Goal: Navigation & Orientation: Find specific page/section

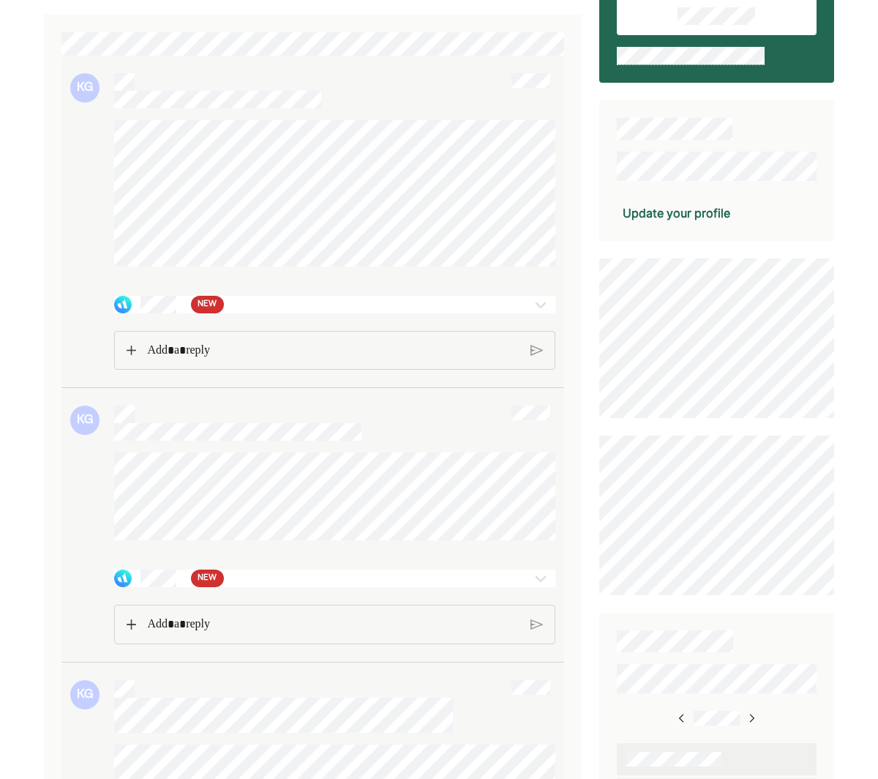
scroll to position [142, 0]
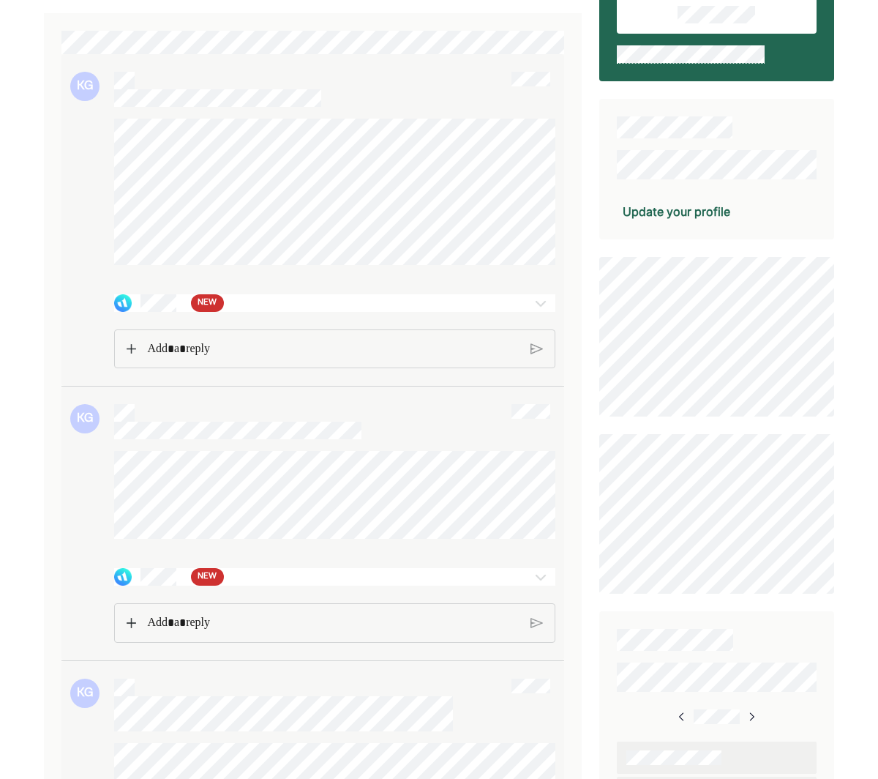
click at [208, 310] on span "NEW" at bounding box center [207, 303] width 19 height 15
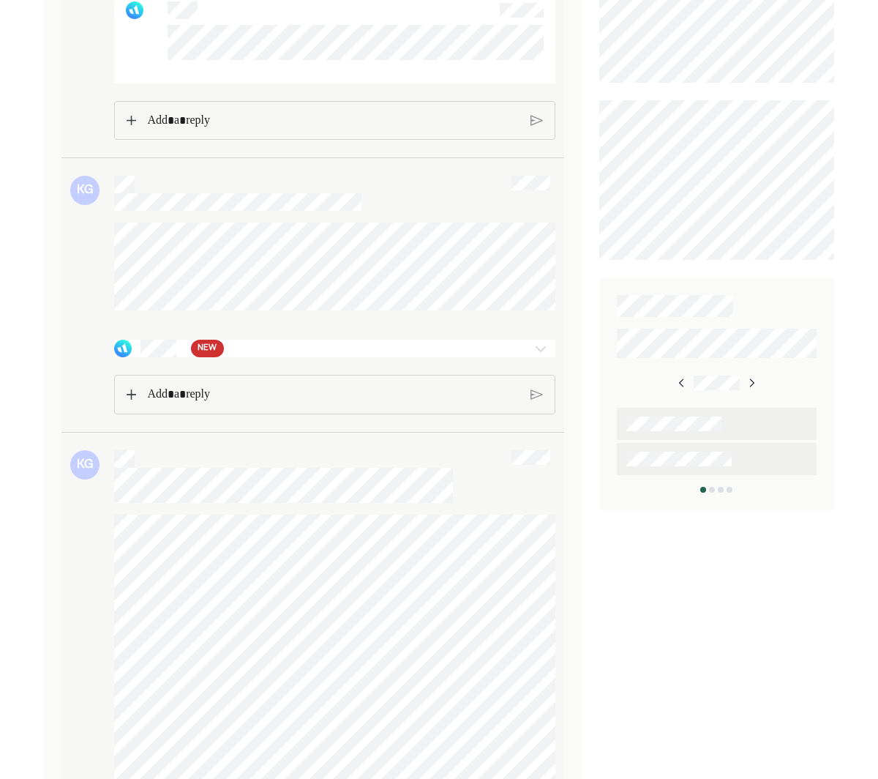
scroll to position [486, 0]
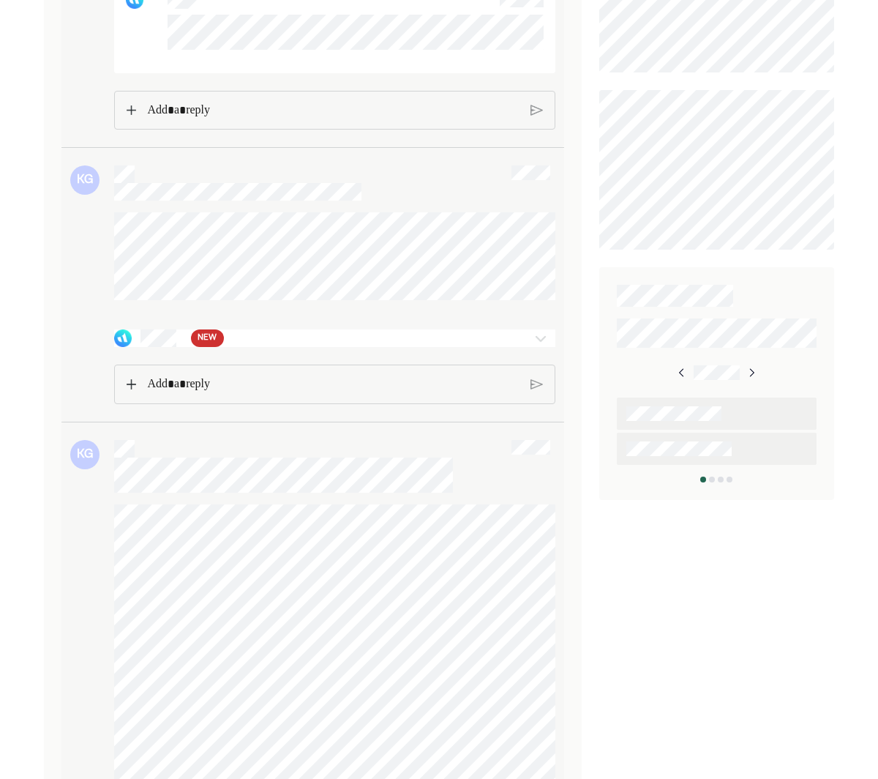
click at [187, 347] on div "NEW" at bounding box center [299, 338] width 370 height 18
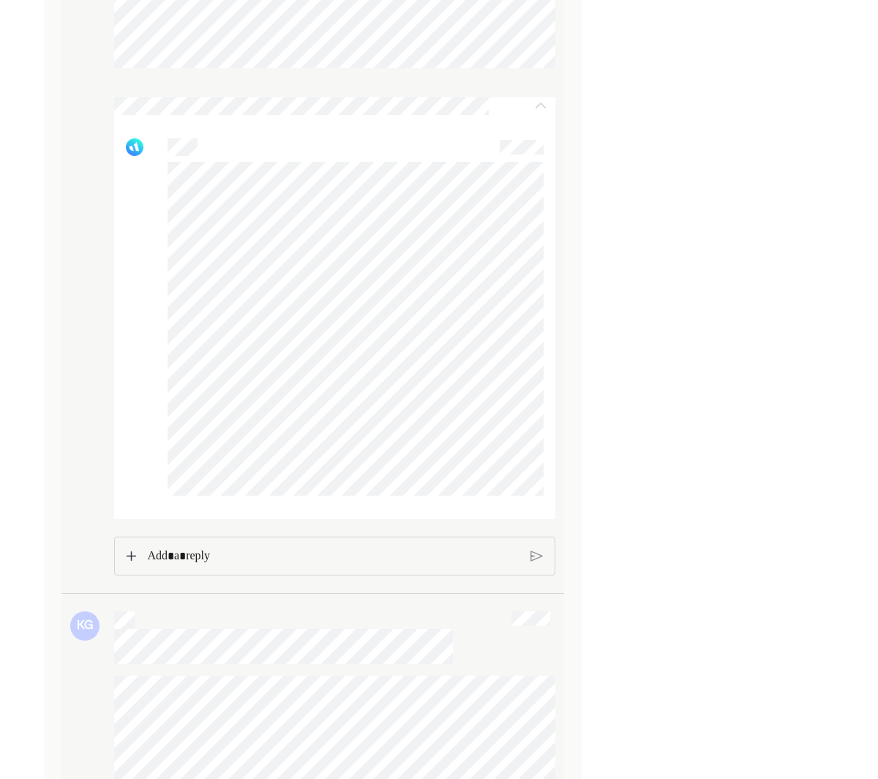
scroll to position [1398, 0]
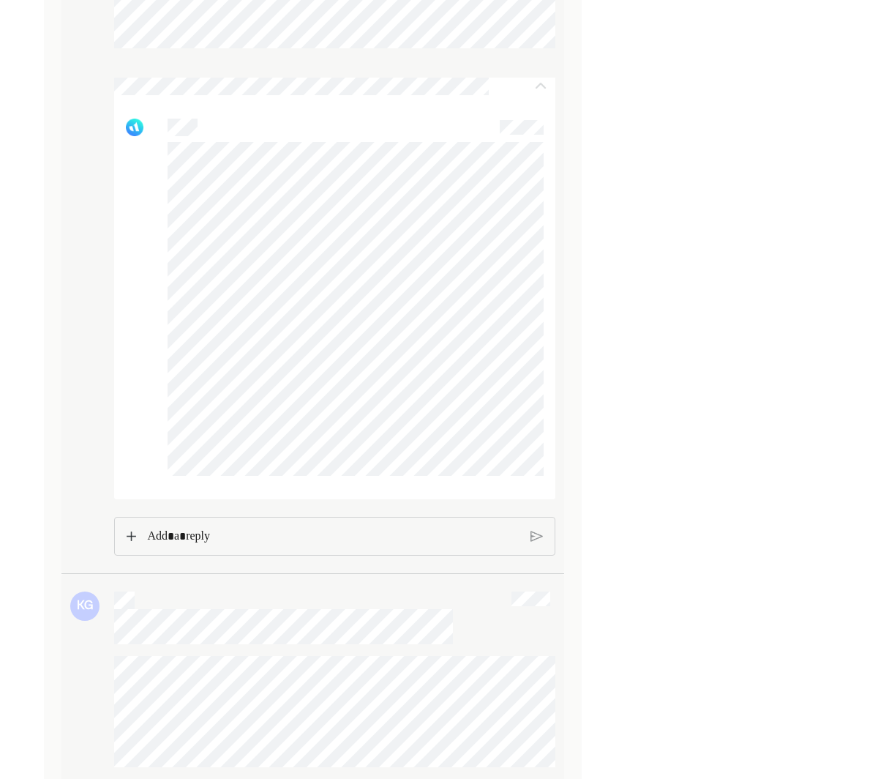
click at [196, 546] on p "Rich Text Editor. Editing area: main" at bounding box center [333, 536] width 372 height 19
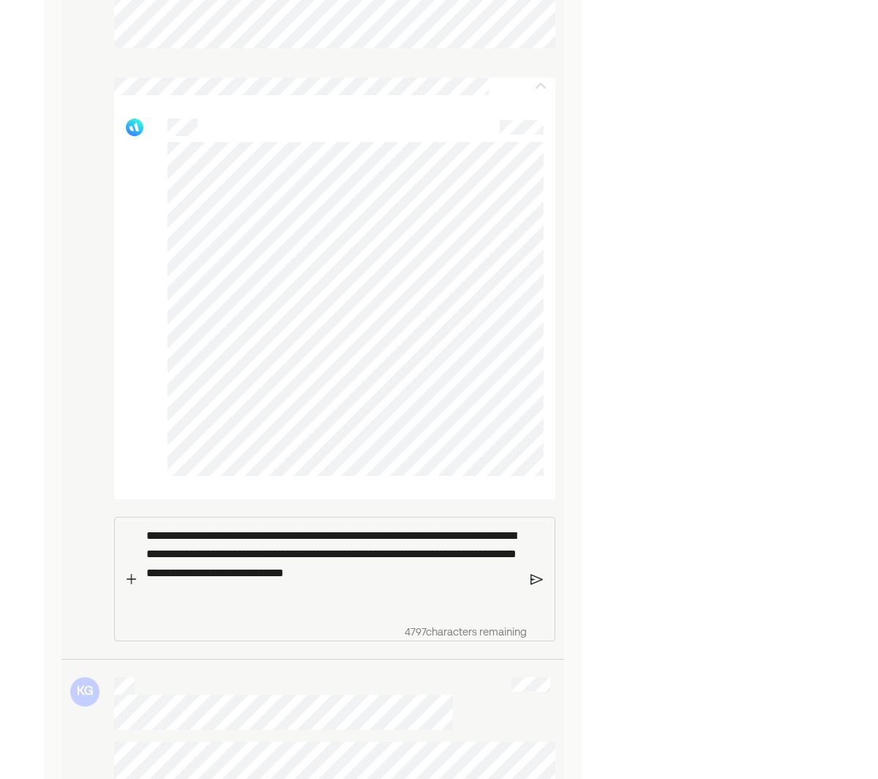
click at [533, 585] on img at bounding box center [537, 578] width 12 height 13
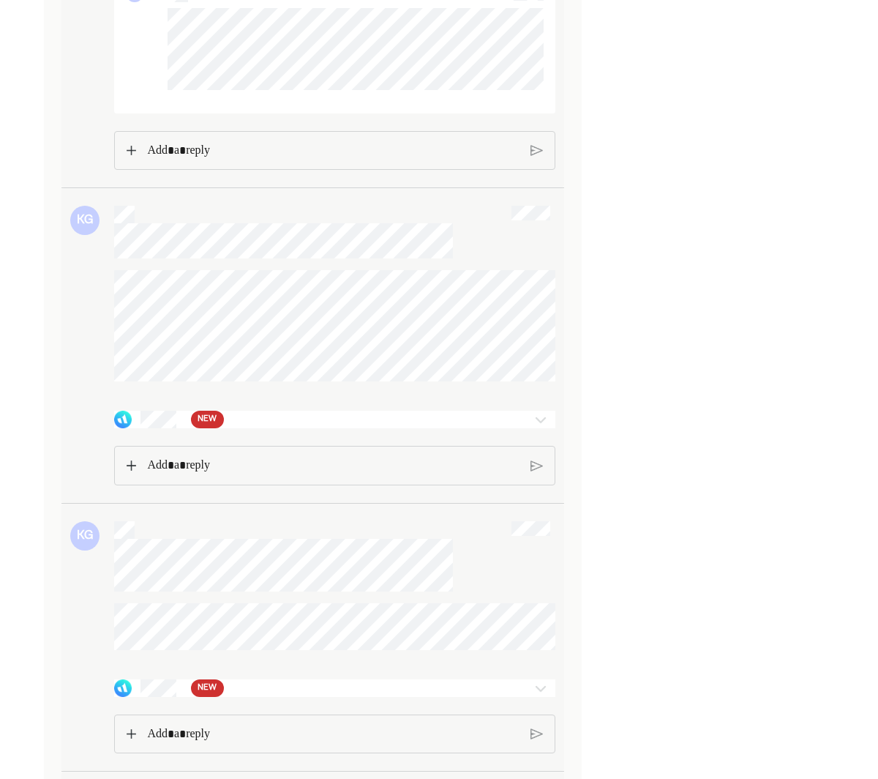
scroll to position [1947, 0]
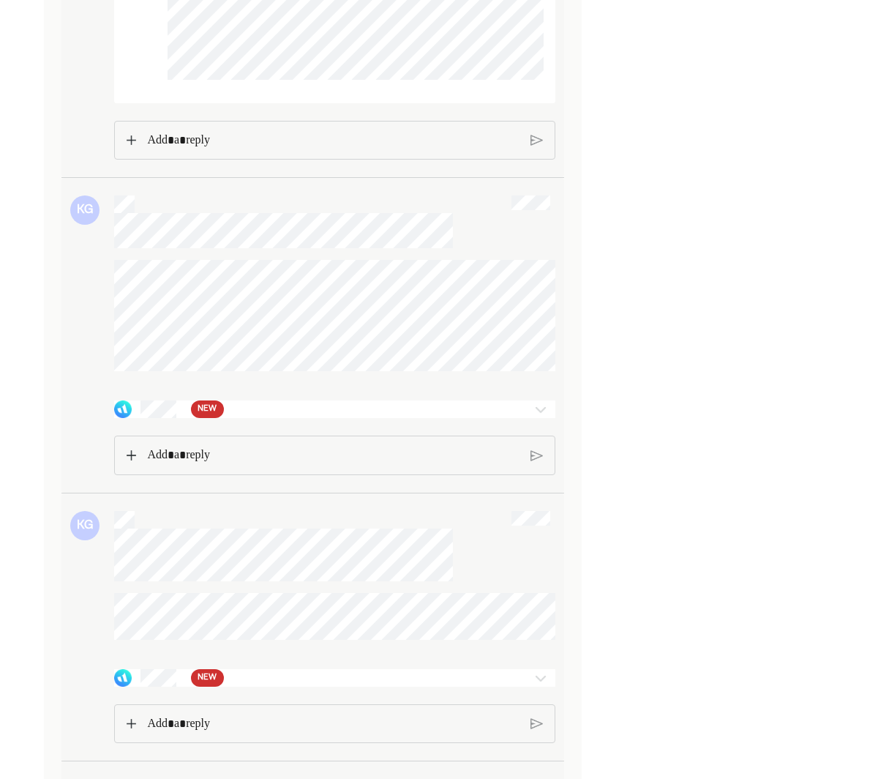
click at [181, 418] on div "NEW" at bounding box center [299, 409] width 370 height 18
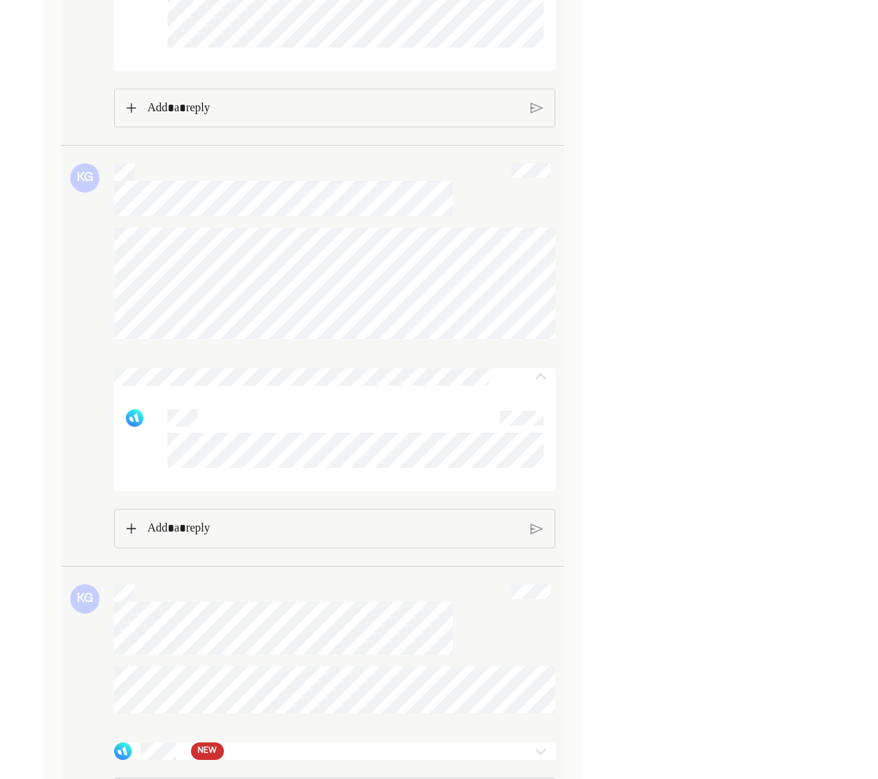
scroll to position [1980, 0]
click at [166, 536] on p "Rich Text Editor. Editing area: main" at bounding box center [333, 526] width 372 height 19
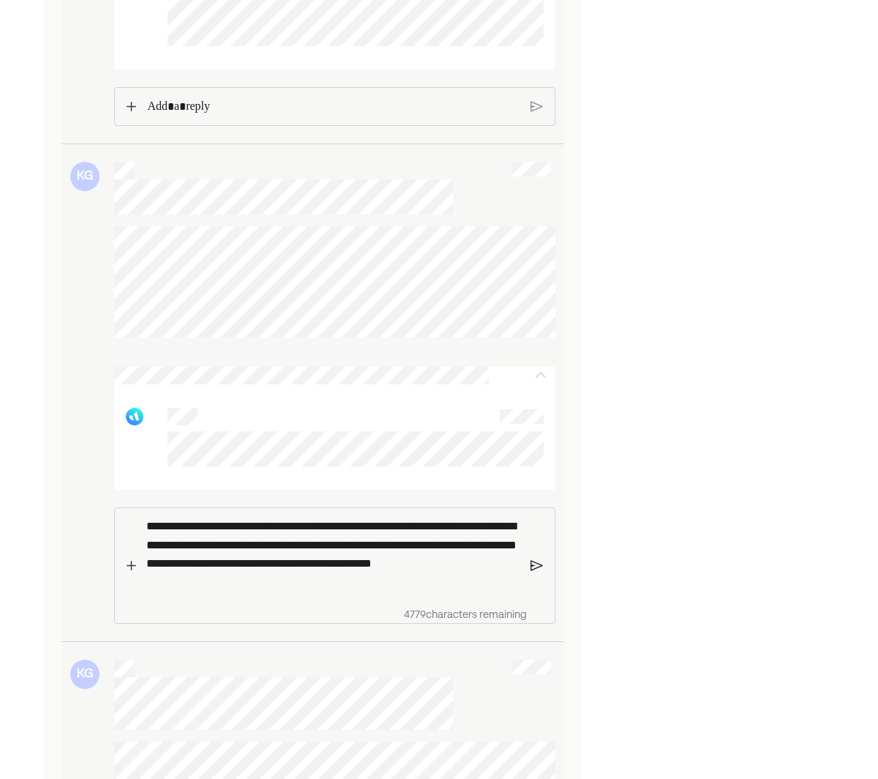
click at [537, 572] on img at bounding box center [537, 565] width 12 height 13
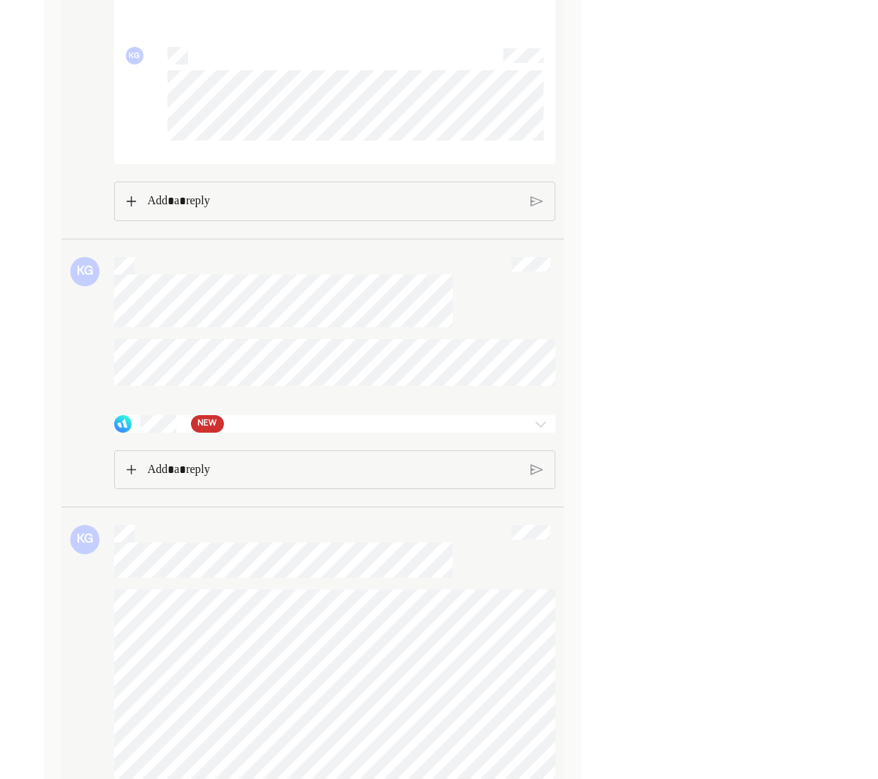
scroll to position [2483, 0]
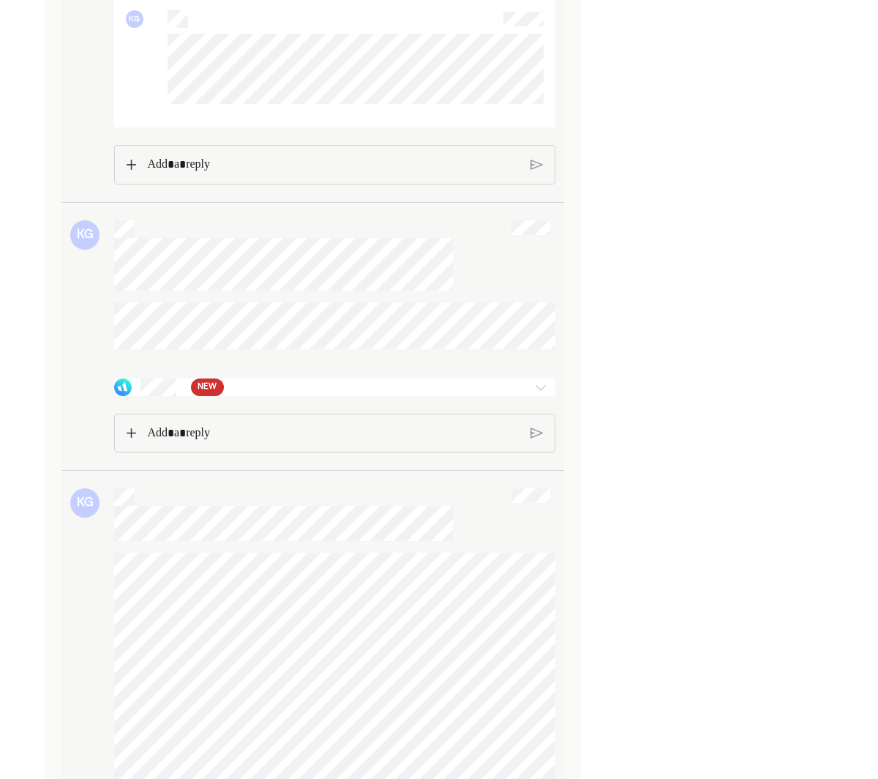
click at [186, 396] on div "NEW" at bounding box center [299, 387] width 370 height 18
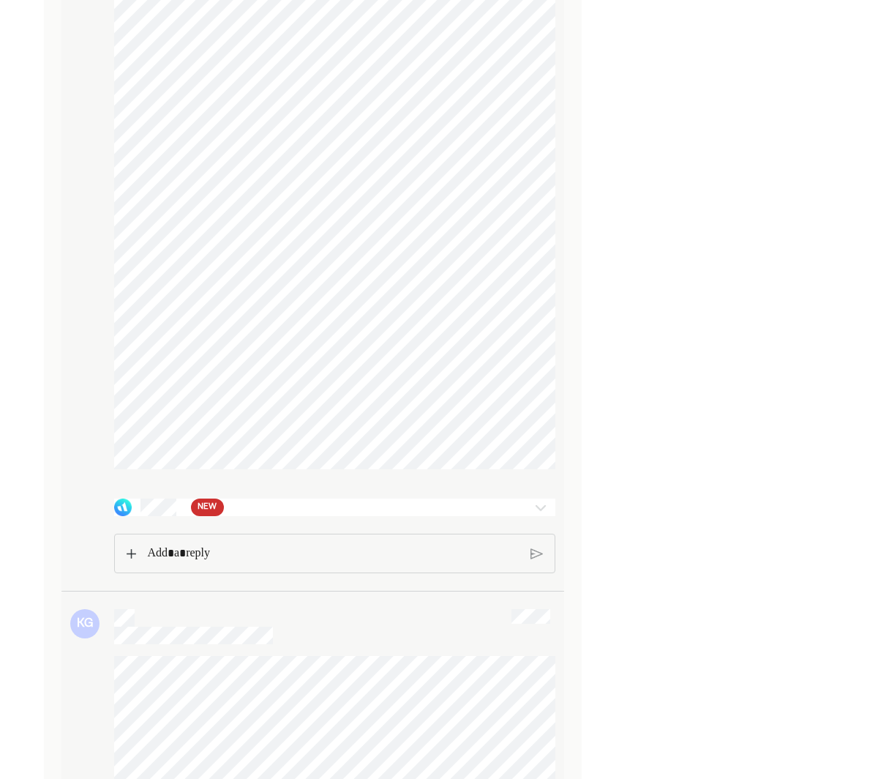
scroll to position [3164, 0]
click at [184, 515] on div "NEW" at bounding box center [299, 507] width 370 height 18
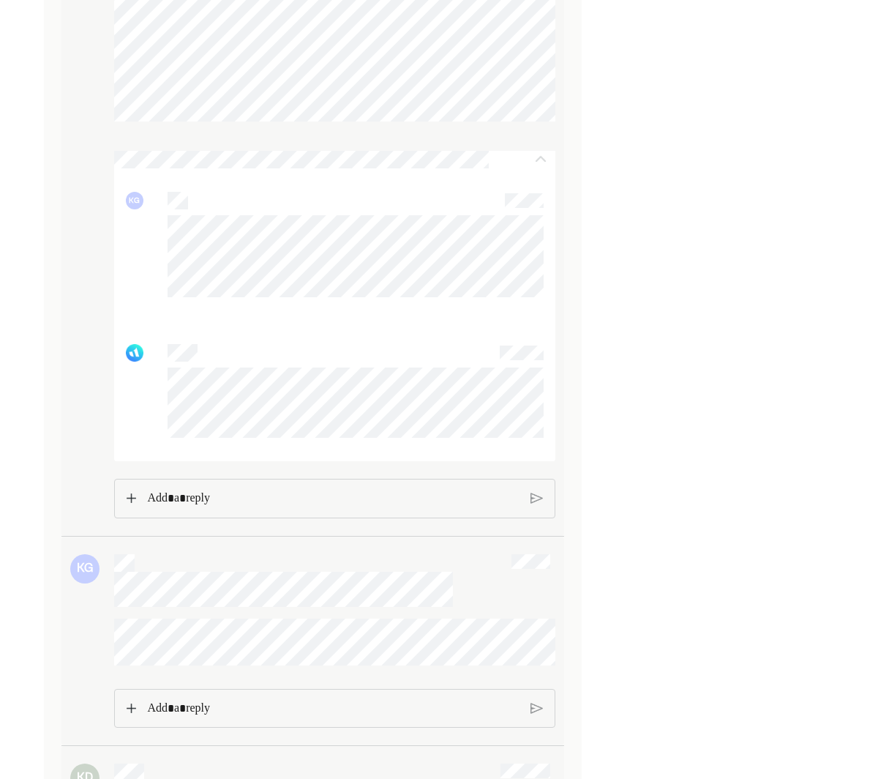
scroll to position [4020, 0]
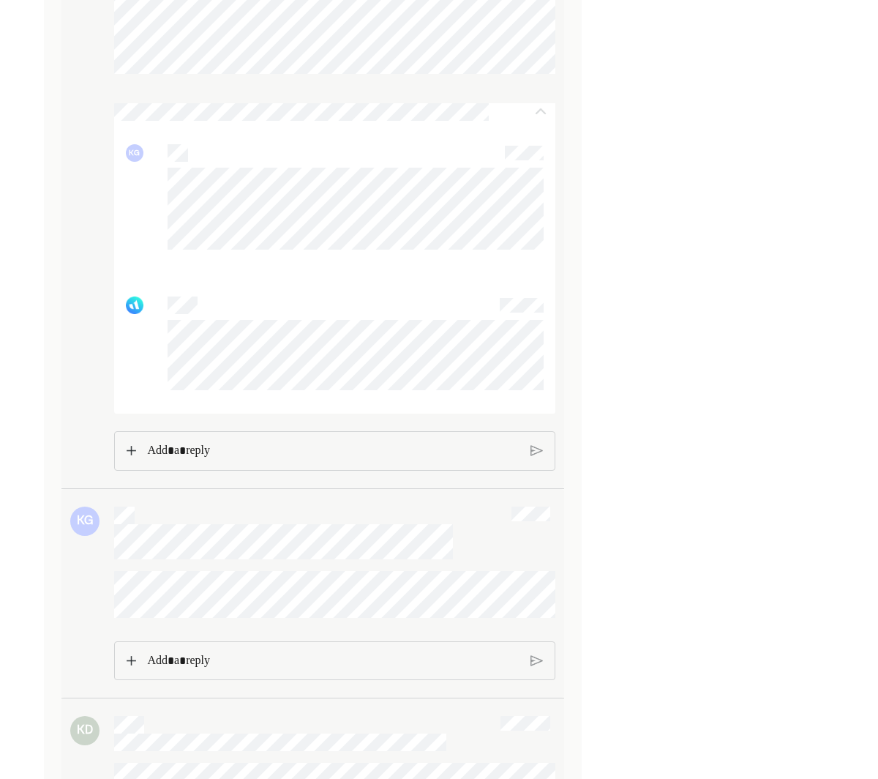
click at [219, 460] on p "Rich Text Editor. Editing area: main" at bounding box center [333, 450] width 372 height 19
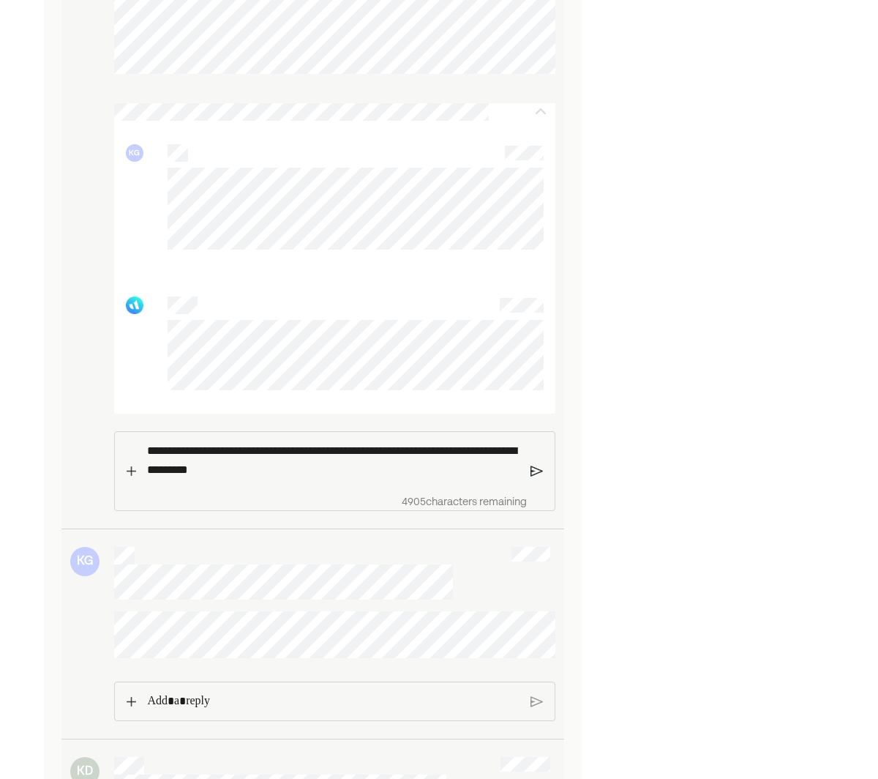
click at [537, 478] on img at bounding box center [537, 471] width 12 height 13
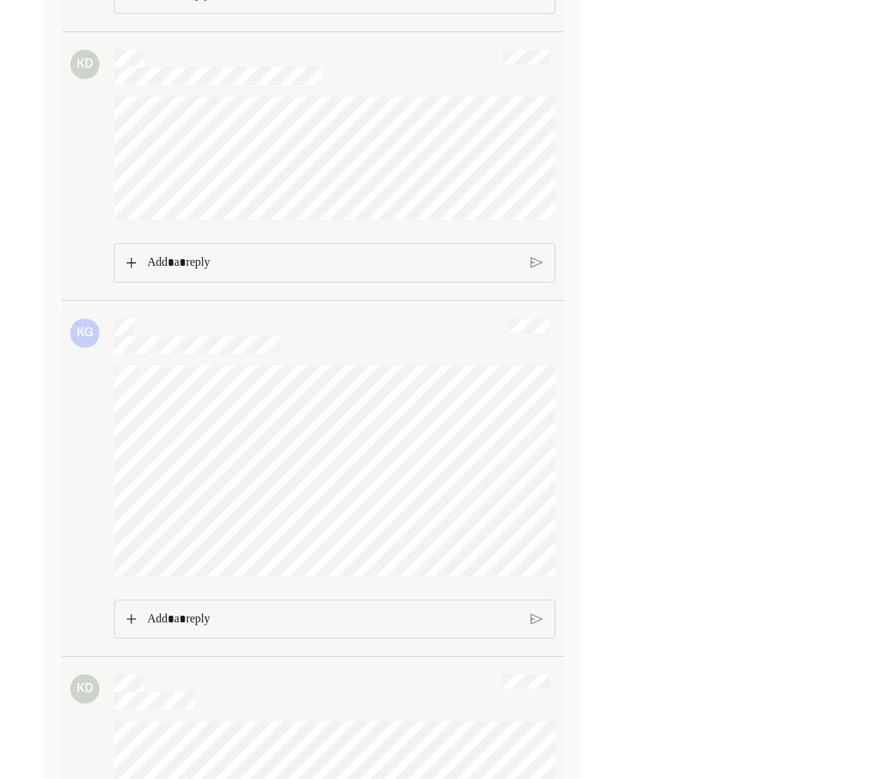
scroll to position [6039, 0]
